Goal: Task Accomplishment & Management: Manage account settings

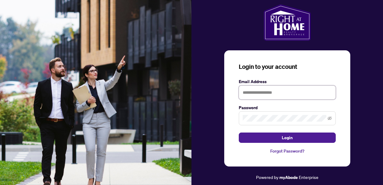
type input "**********"
click at [287, 138] on button "Login" at bounding box center [287, 138] width 97 height 10
